Goal: Find specific page/section: Find specific page/section

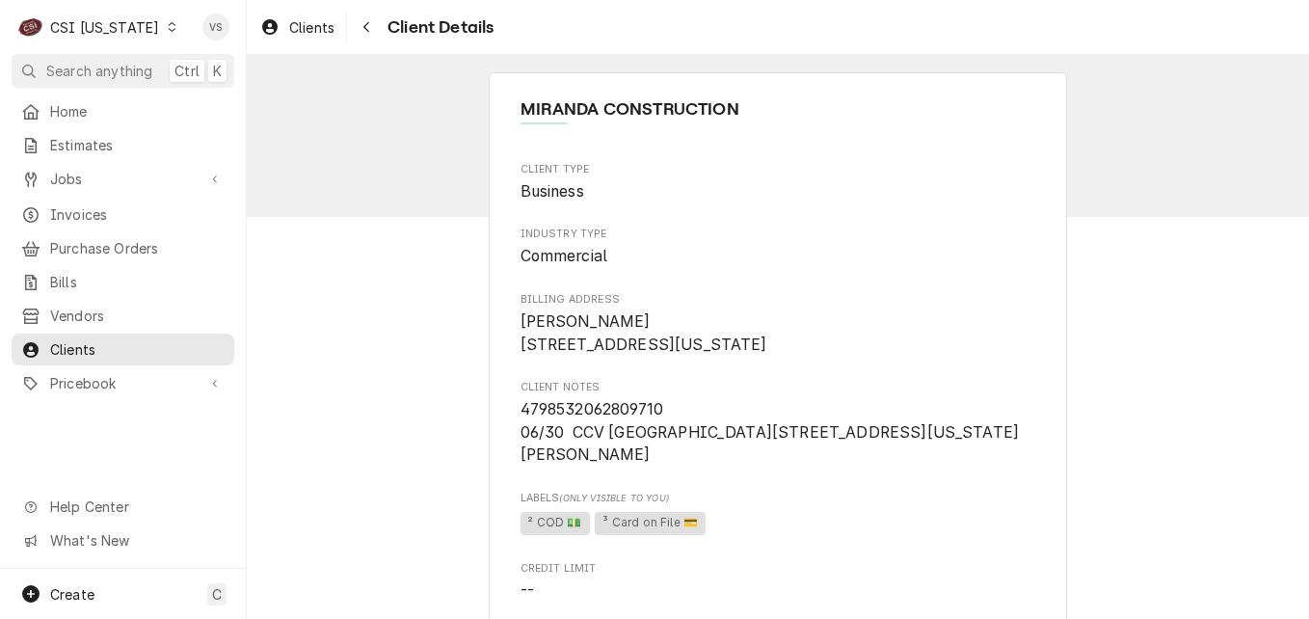
click at [168, 30] on icon "Dynamic Content Wrapper" at bounding box center [172, 27] width 9 height 10
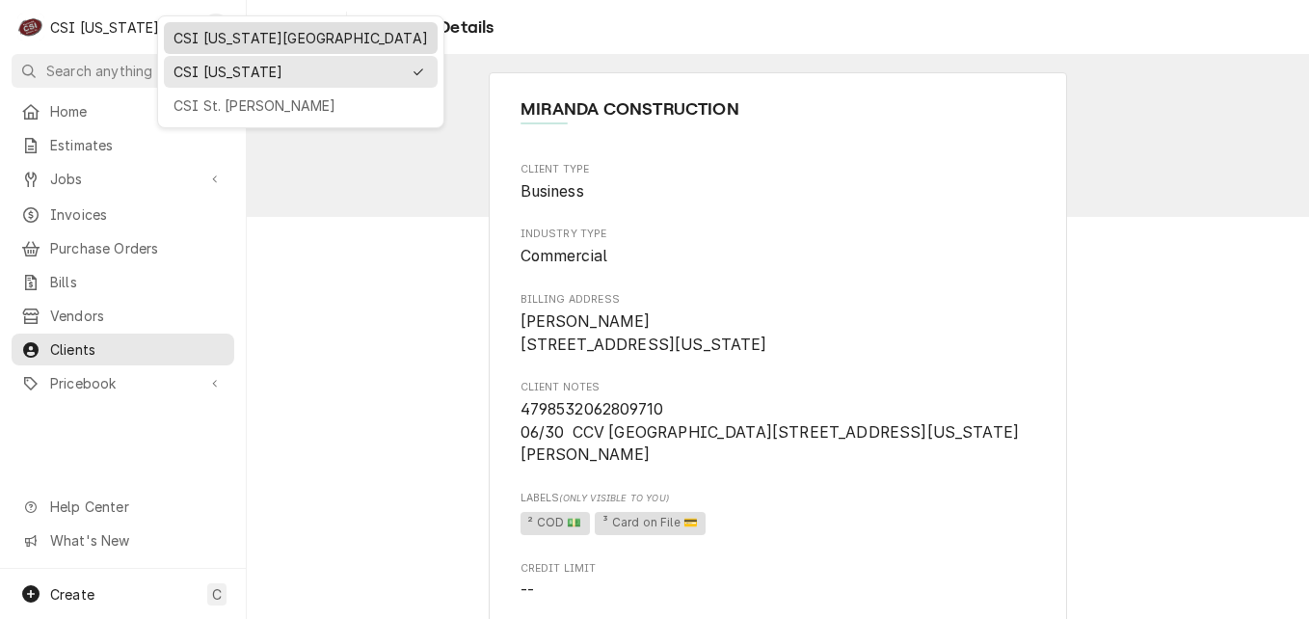
click at [208, 39] on div "CSI [US_STATE][GEOGRAPHIC_DATA]" at bounding box center [301, 38] width 254 height 20
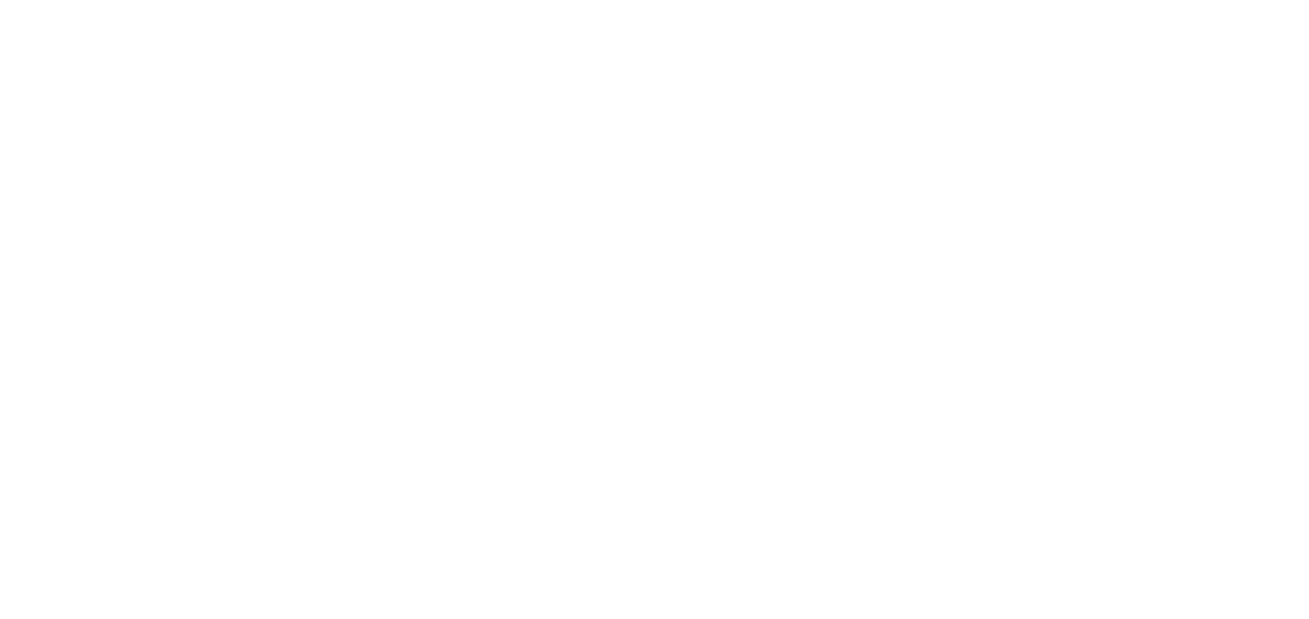
click at [76, 183] on div "Dynamic Content Wrapper" at bounding box center [654, 309] width 1309 height 619
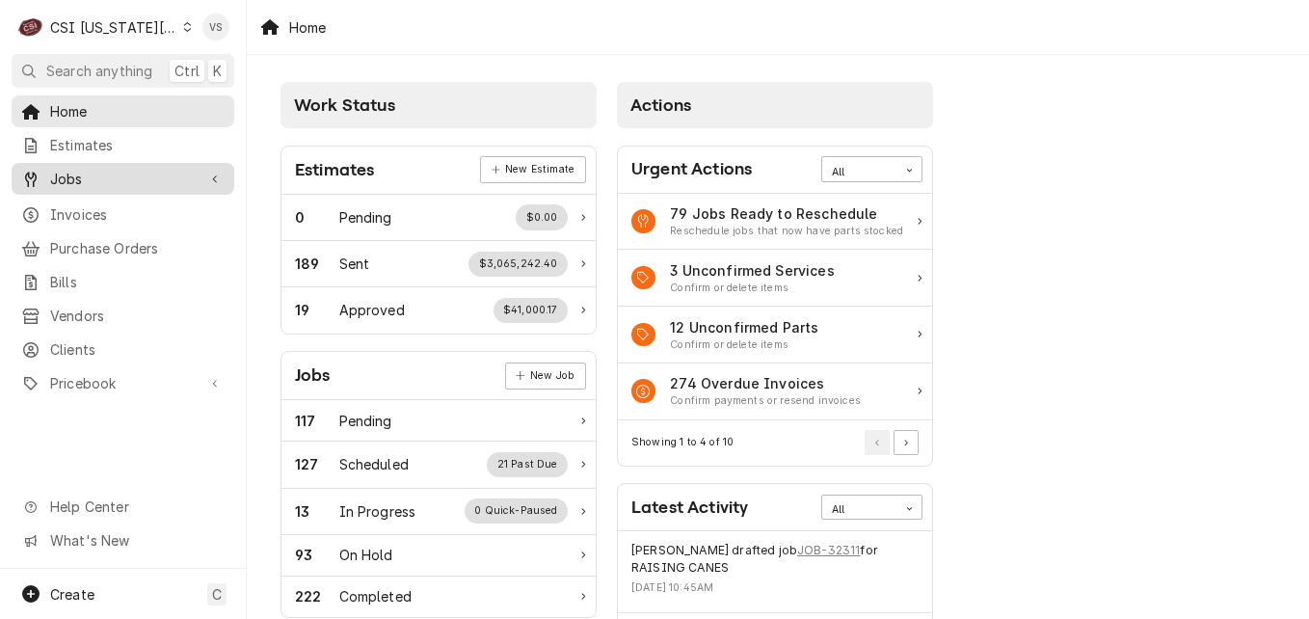
click at [87, 176] on span "Jobs" at bounding box center [123, 179] width 146 height 20
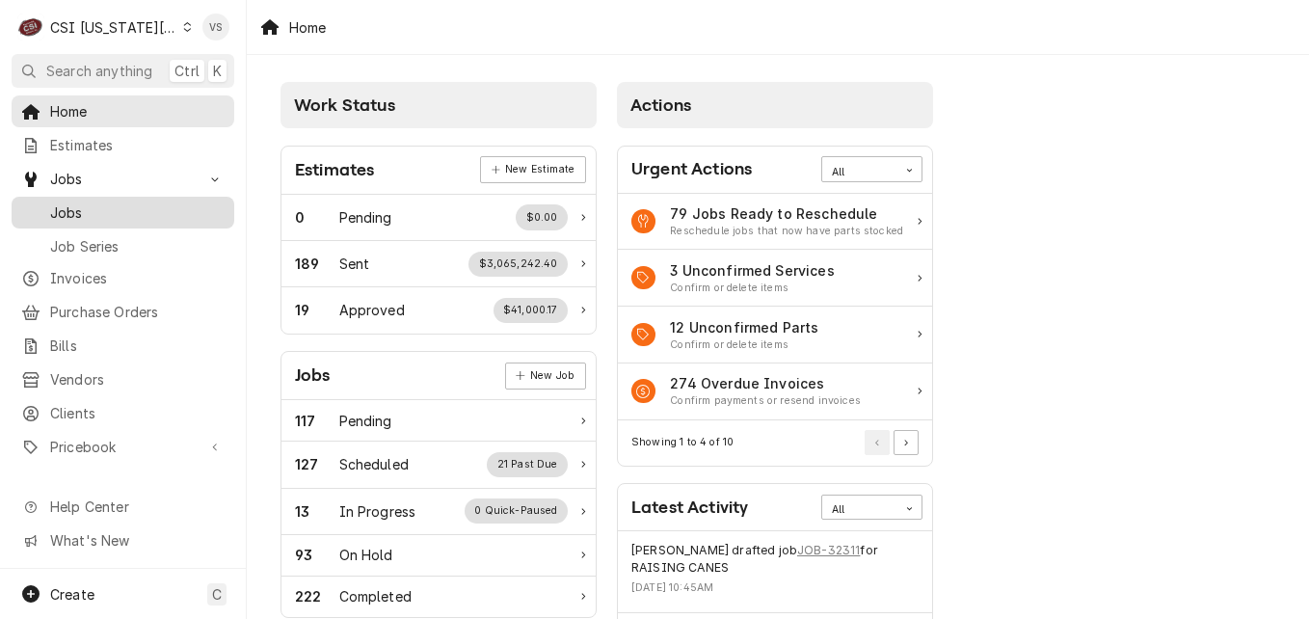
click at [79, 204] on span "Jobs" at bounding box center [137, 212] width 174 height 20
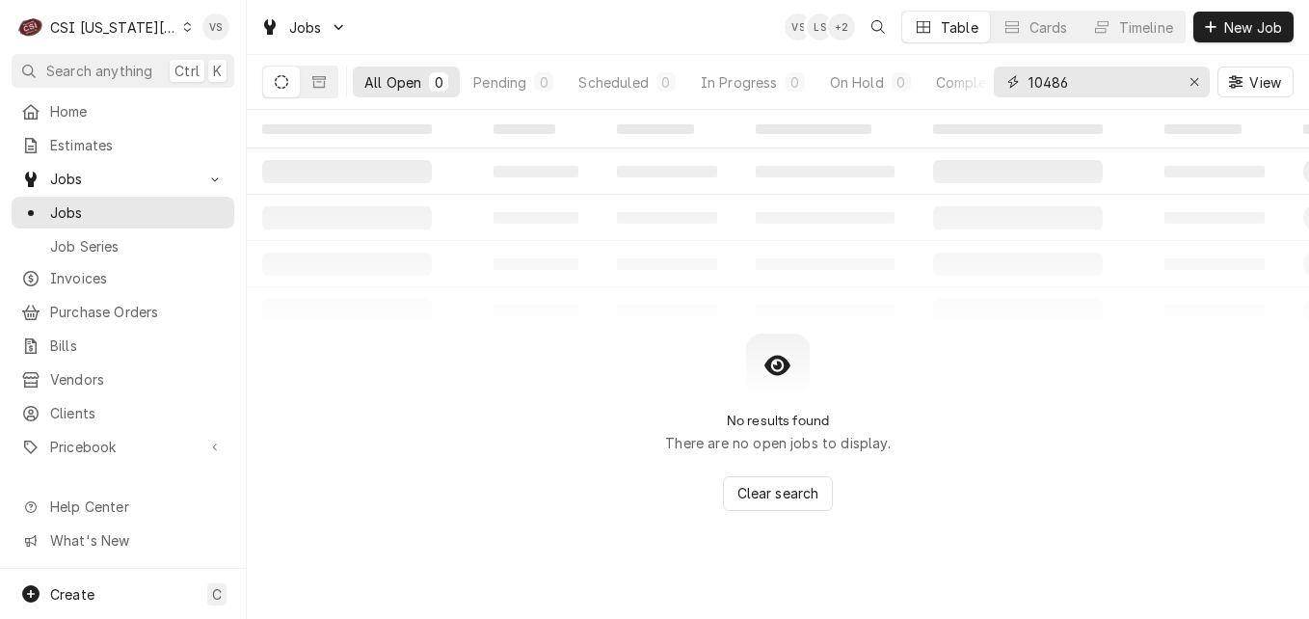
click at [989, 83] on div "All Open 0 Pending 0 Scheduled 0 In Progress 0 On Hold 0 Completed 0 10486 View" at bounding box center [777, 82] width 1031 height 54
type input "3"
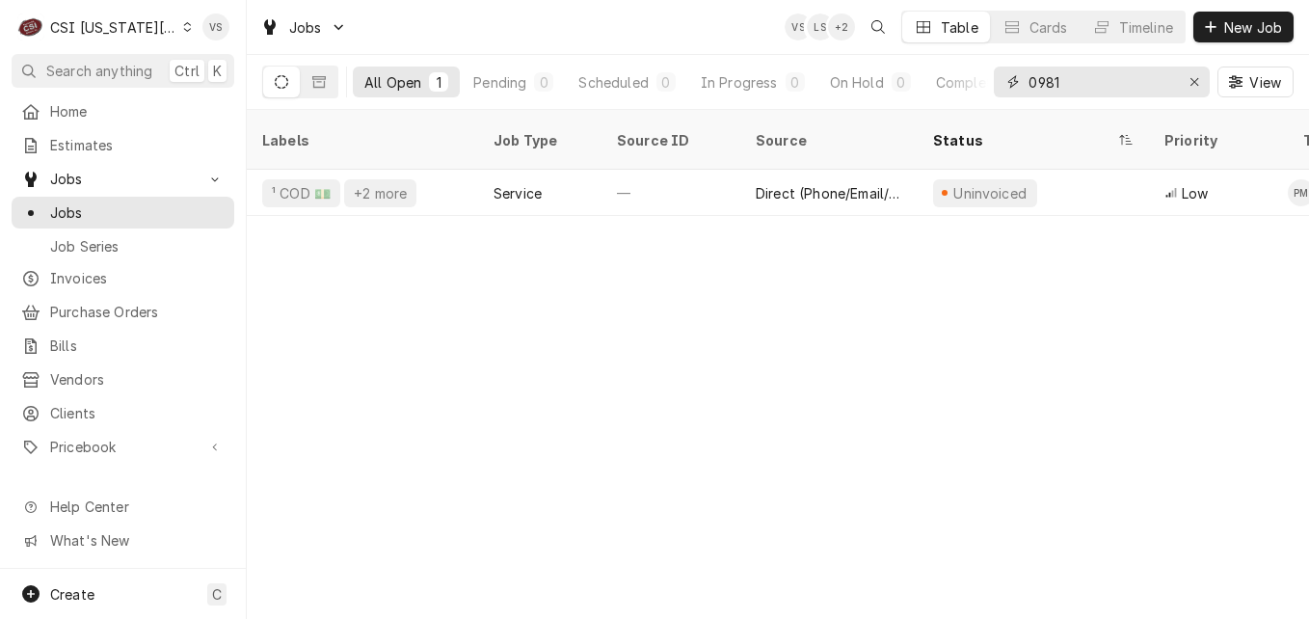
click at [1029, 84] on input "0981" at bounding box center [1101, 82] width 145 height 31
type input "30981"
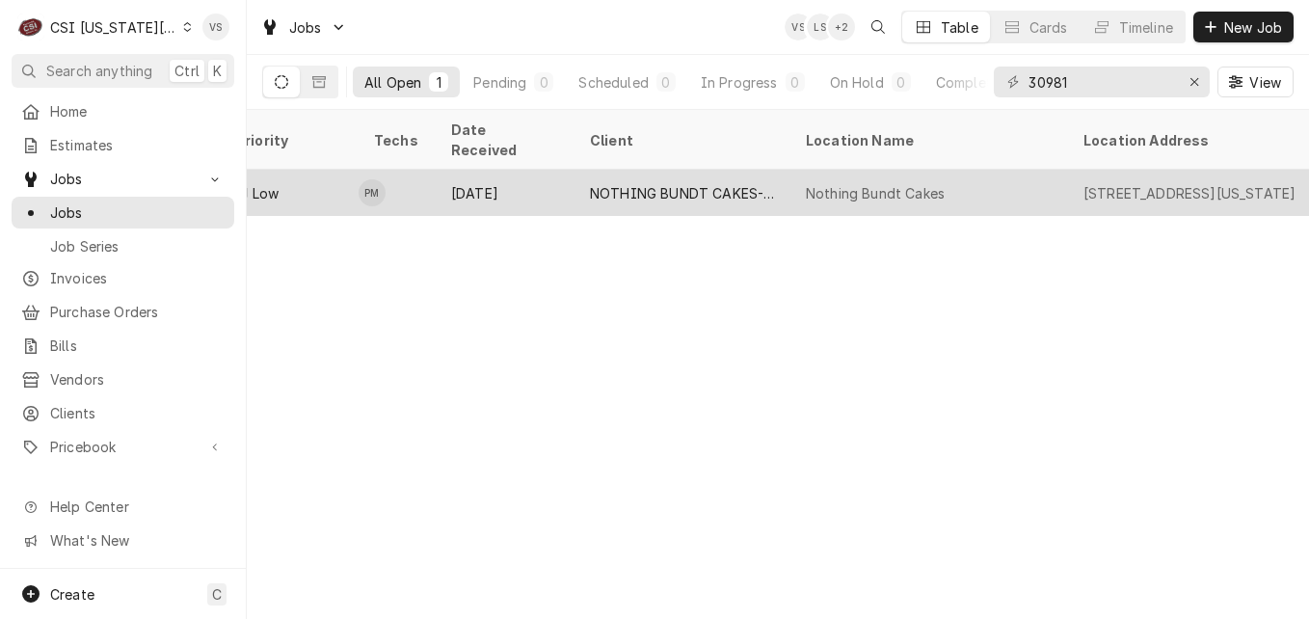
click at [654, 183] on div "NOTHING BUNDT CAKES-NORTH KC" at bounding box center [682, 193] width 185 height 20
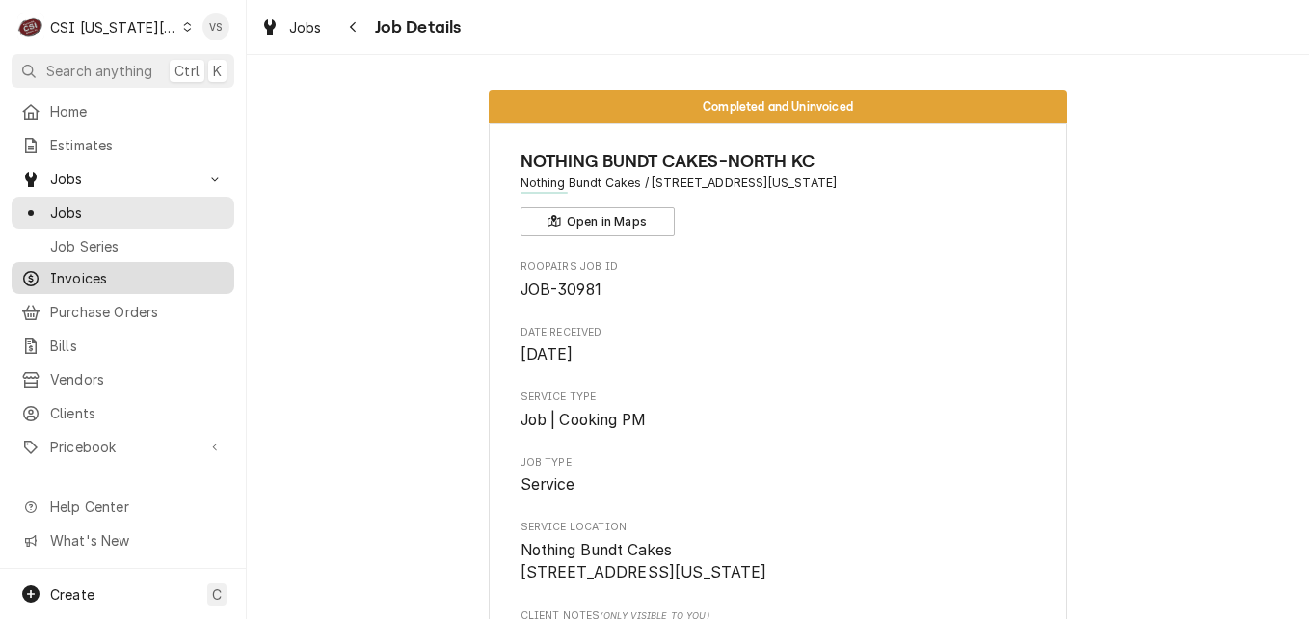
click at [112, 274] on span "Invoices" at bounding box center [137, 278] width 174 height 20
